Goal: Information Seeking & Learning: Check status

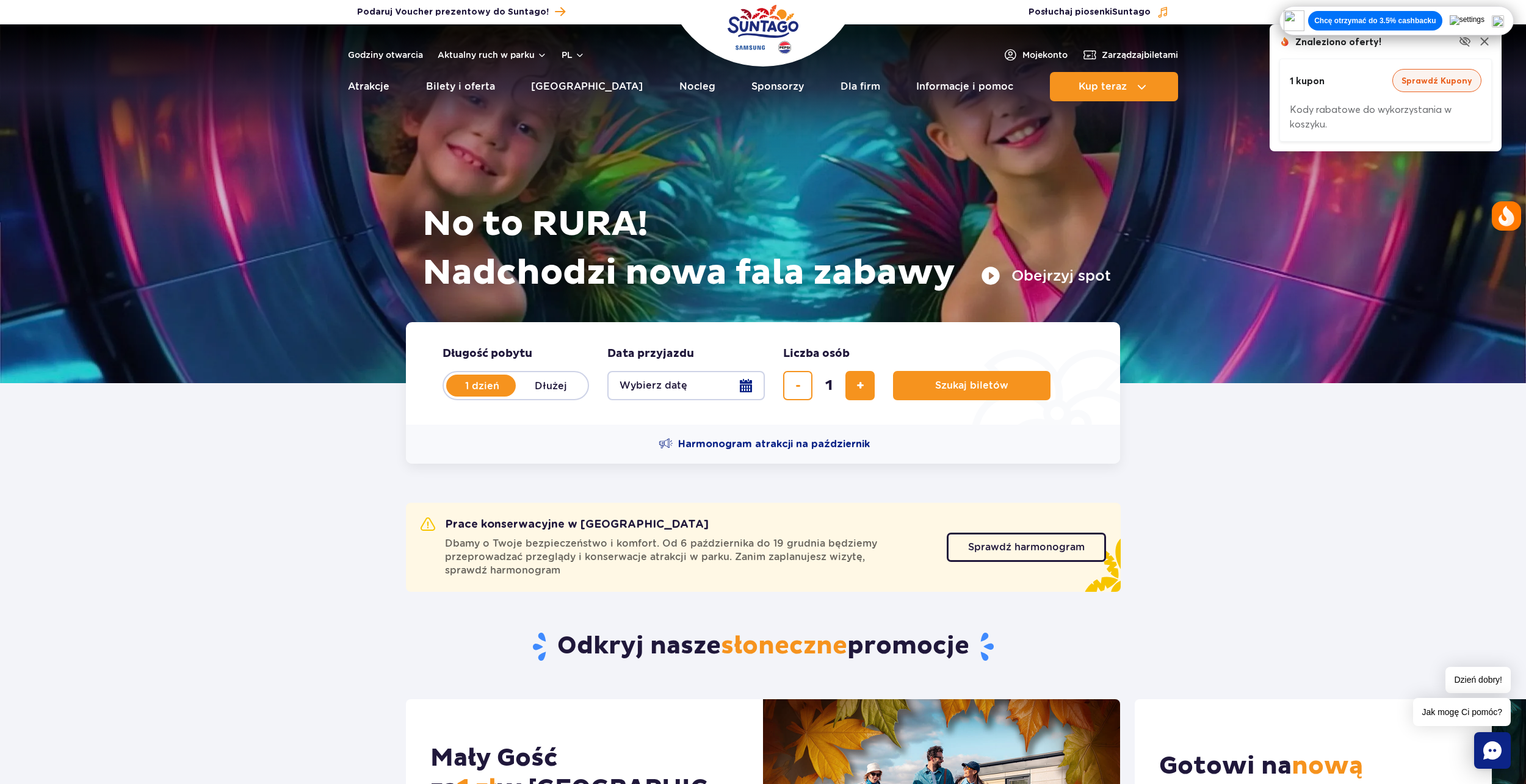
click at [1433, 85] on button "Sprawdź Kupony" at bounding box center [1436, 81] width 89 height 23
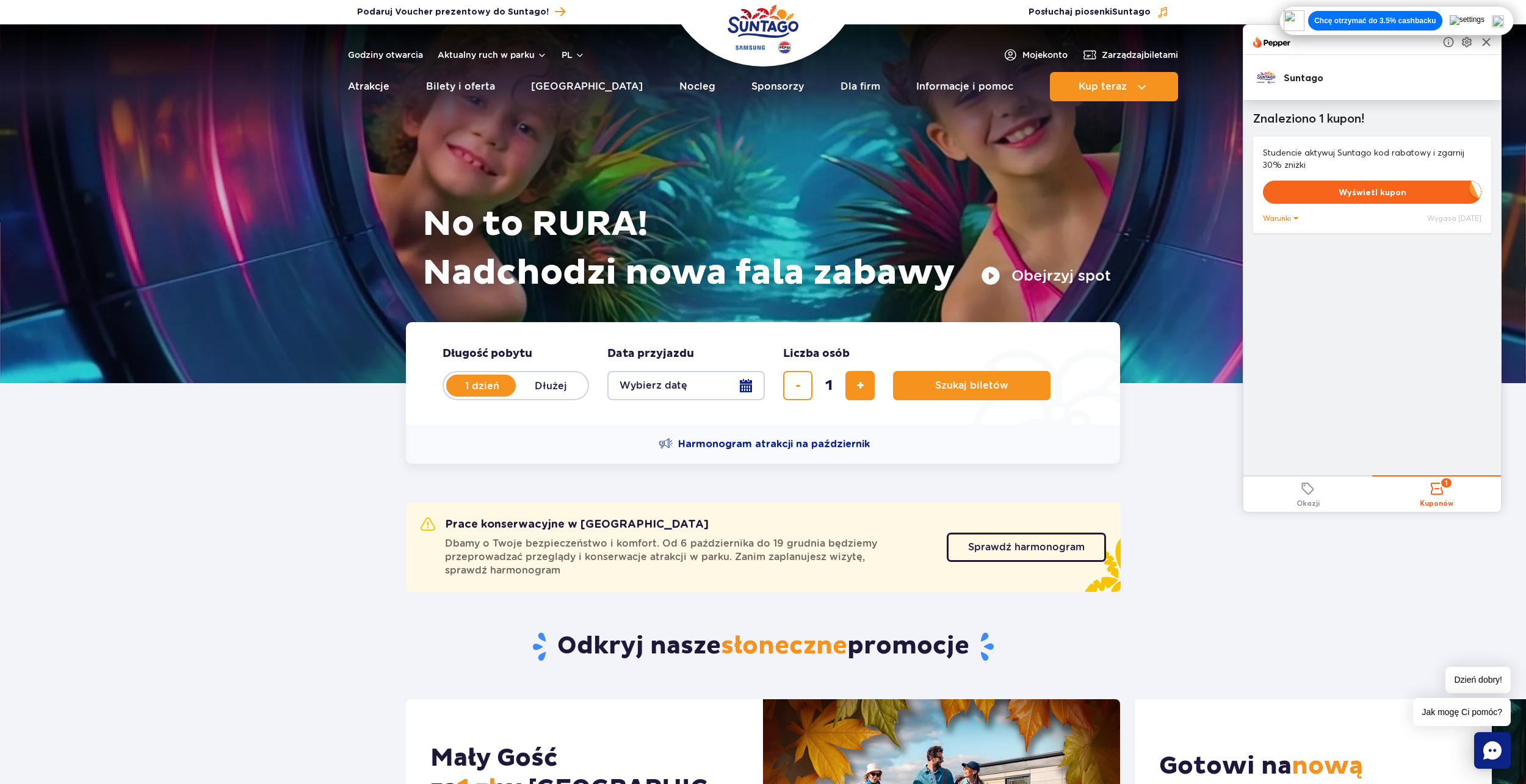
click at [1493, 50] on div at bounding box center [1372, 39] width 258 height 30
click at [1494, 43] on img at bounding box center [1486, 41] width 14 height 14
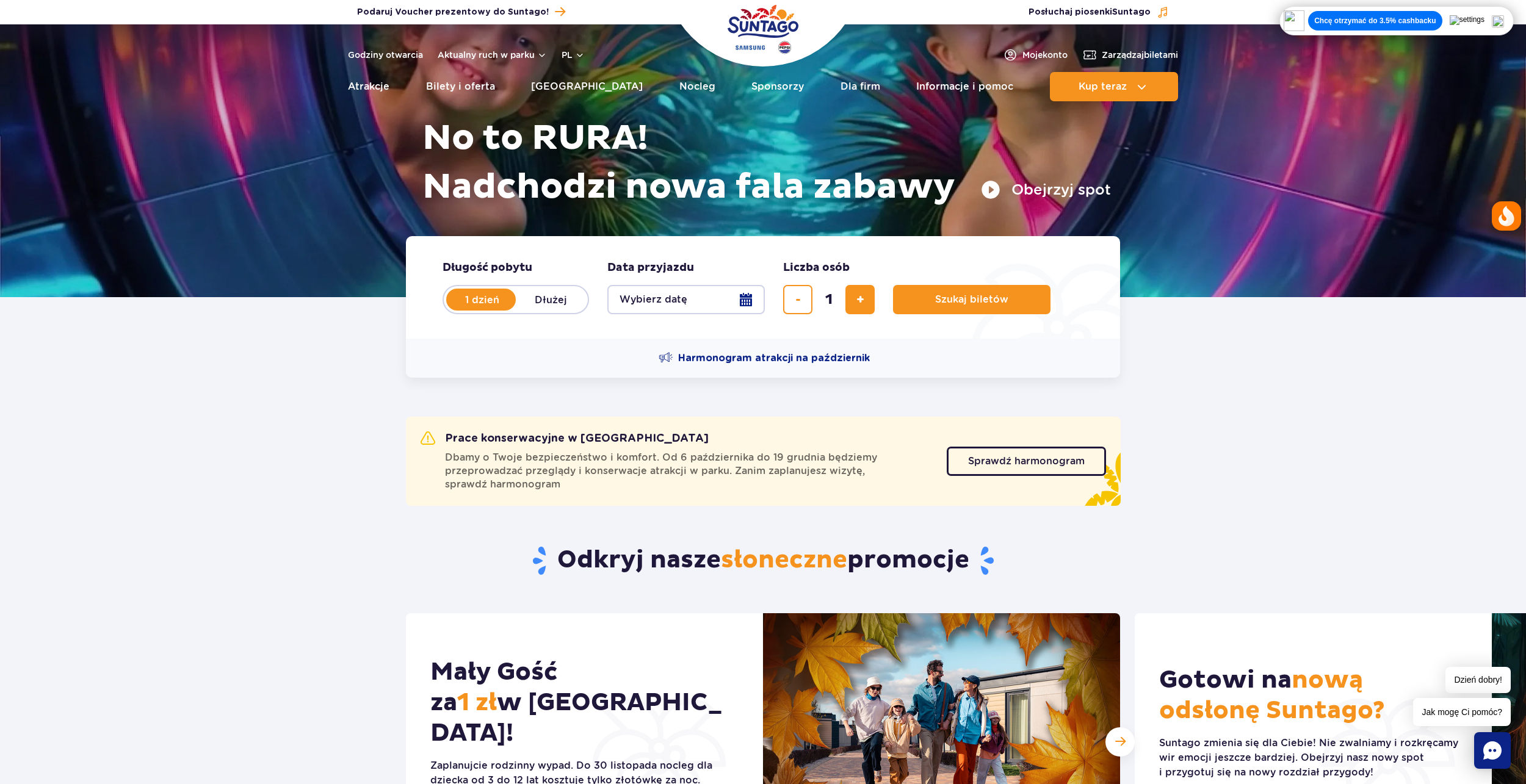
scroll to position [122, 0]
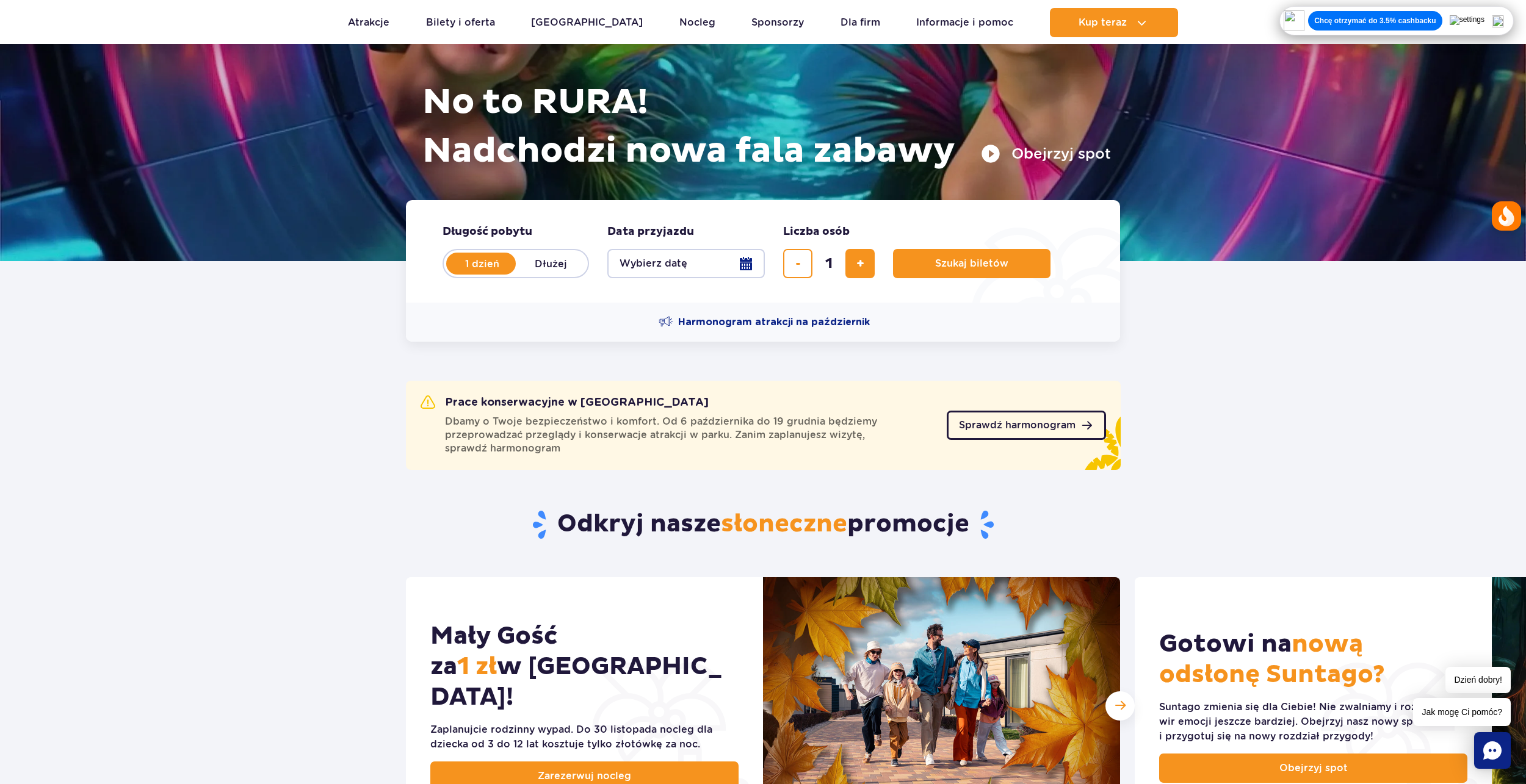
click at [1052, 430] on span "Sprawdź harmonogram" at bounding box center [1017, 425] width 116 height 10
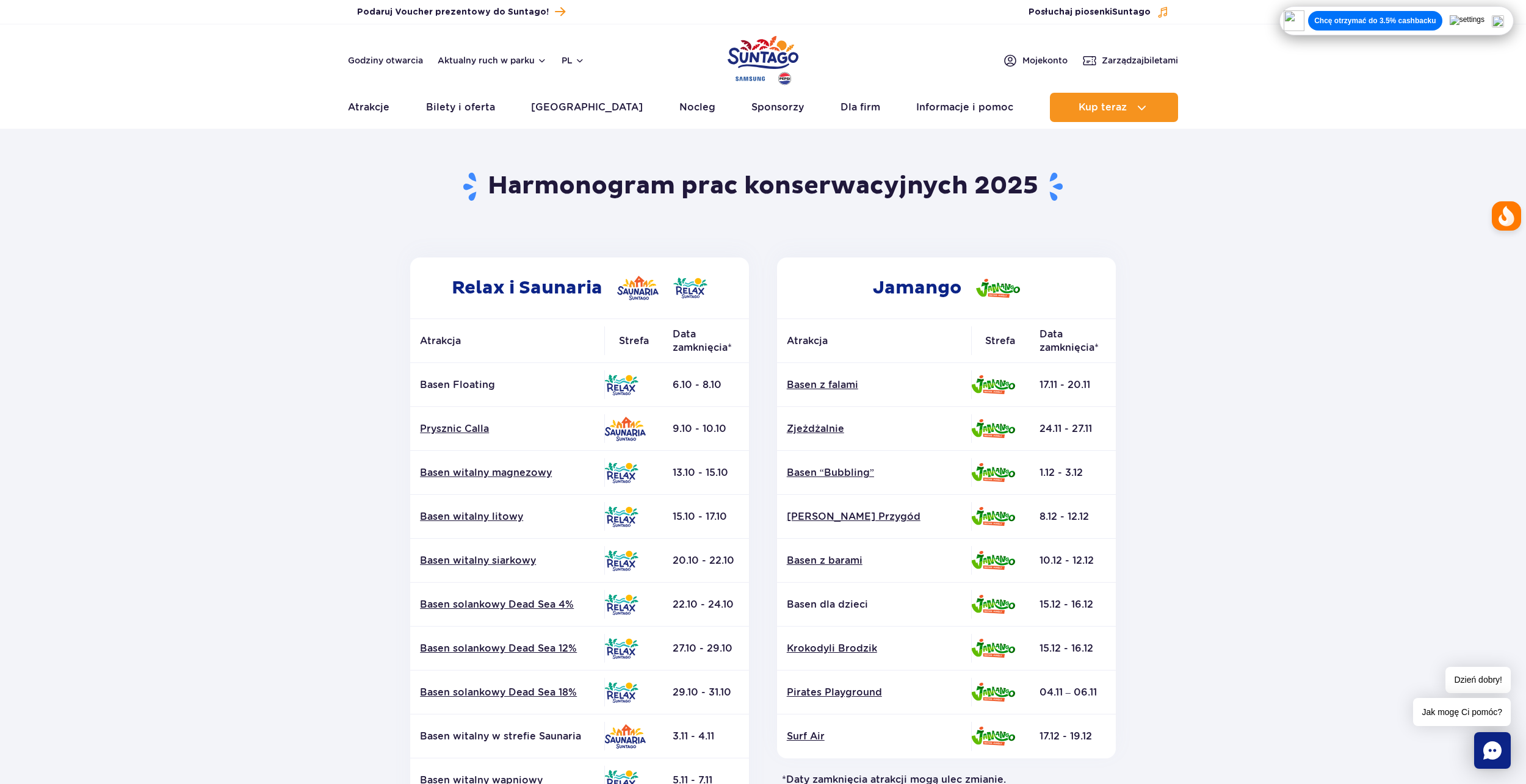
click at [1504, 22] on img at bounding box center [1498, 21] width 12 height 12
click at [1494, 209] on div at bounding box center [1494, 216] width 30 height 30
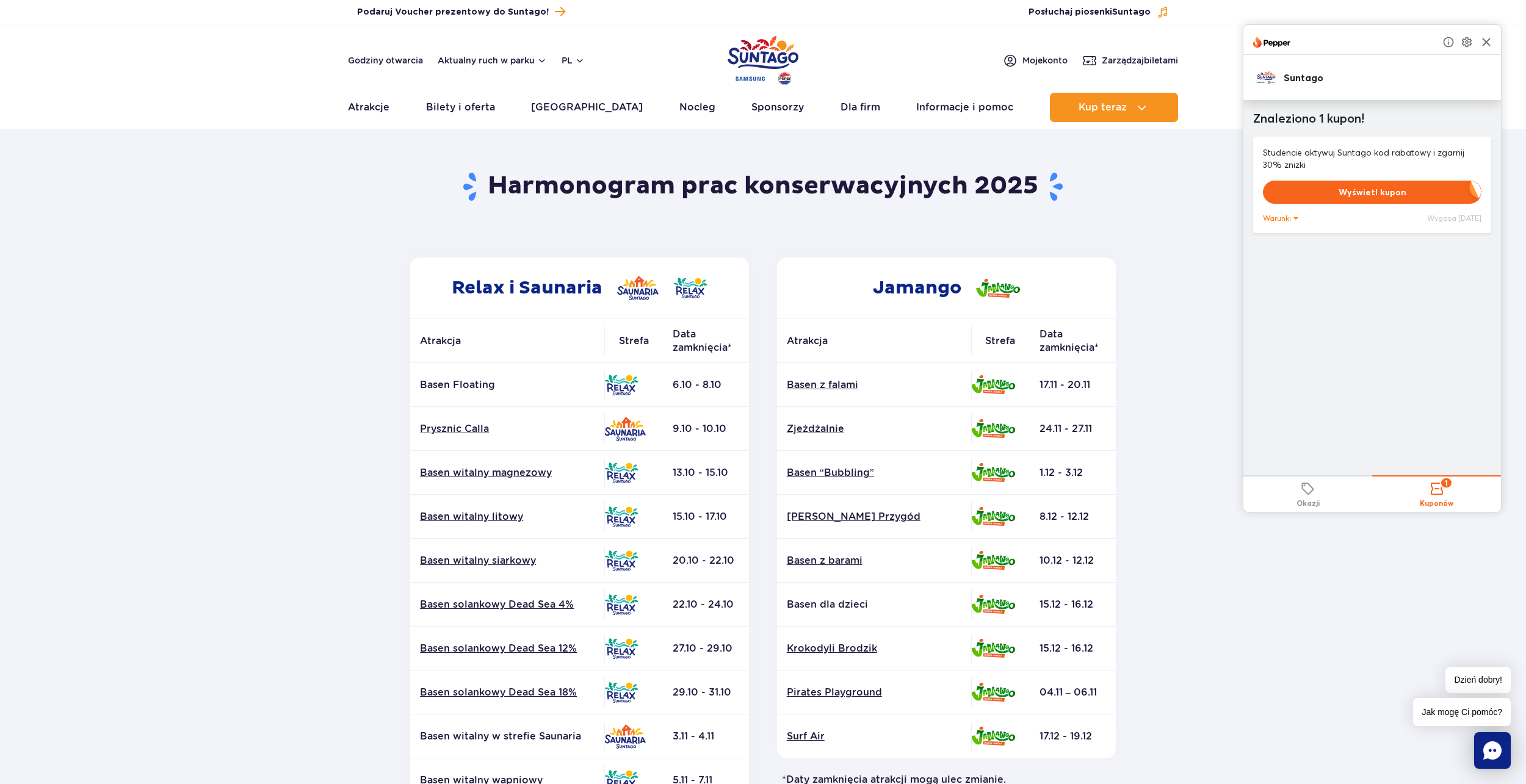
click at [1314, 499] on div "Okazji" at bounding box center [1308, 504] width 23 height 10
